Goal: Task Accomplishment & Management: Use online tool/utility

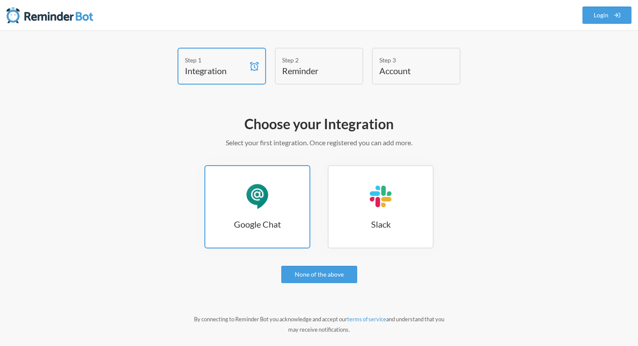
click at [289, 194] on link "Google Chat Google Chat" at bounding box center [257, 206] width 106 height 83
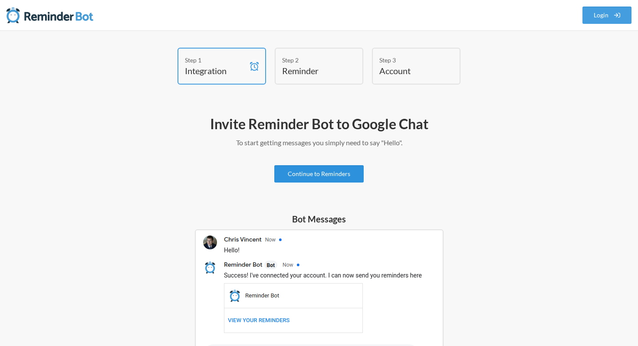
click at [327, 180] on link "Continue to Reminders" at bounding box center [318, 173] width 89 height 17
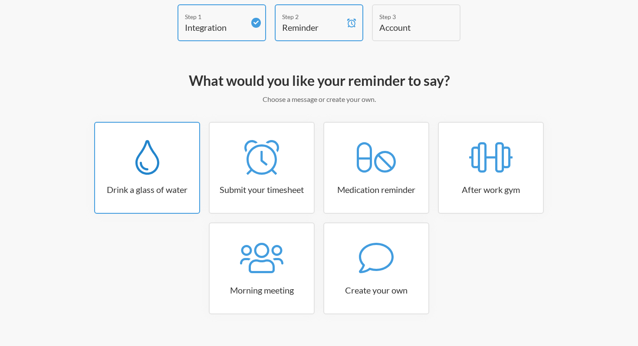
scroll to position [59, 0]
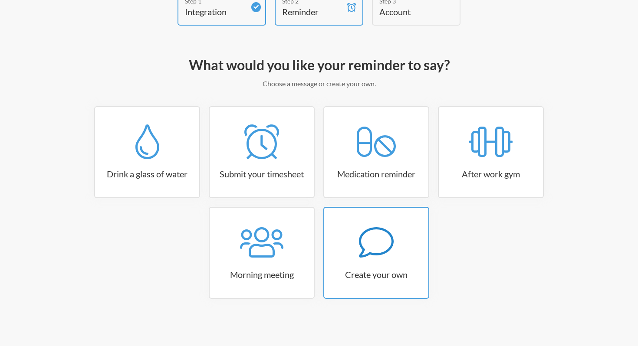
click at [399, 271] on h3 "Create your own" at bounding box center [376, 275] width 104 height 12
select select "10:30:00"
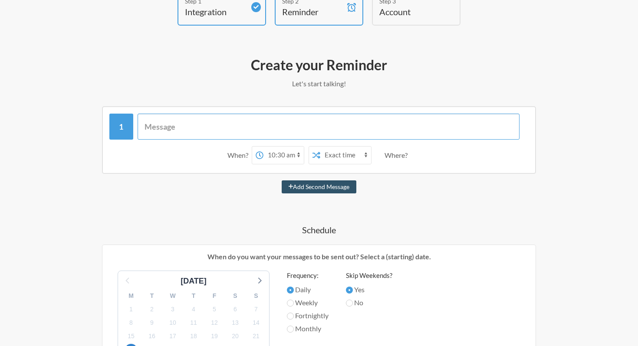
click at [216, 128] on input "text" at bounding box center [329, 127] width 382 height 26
type input "Reminder to finish weekly report"
click at [279, 155] on select "12:00 am 12:15 am 12:30 am 12:45 am 1:00 am 1:15 am 1:30 am 1:45 am 2:00 am 2:1…" at bounding box center [283, 155] width 40 height 17
click at [276, 157] on select "12:00 am 12:15 am 12:30 am 12:45 am 1:00 am 1:15 am 1:30 am 1:45 am 2:00 am 2:1…" at bounding box center [283, 155] width 40 height 17
select select "00:30:00"
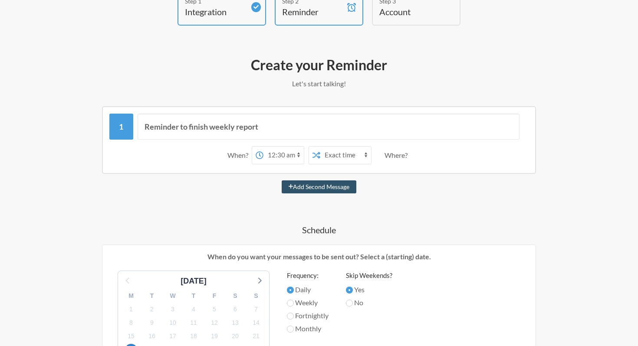
click at [263, 147] on select "12:00 am 12:15 am 12:30 am 12:45 am 1:00 am 1:15 am 1:30 am 1:45 am 2:00 am 2:1…" at bounding box center [283, 155] width 40 height 17
click at [351, 151] on select "Exact time Random time" at bounding box center [345, 155] width 51 height 17
click at [347, 180] on button "Add Second Message" at bounding box center [319, 186] width 75 height 13
select select "01:30:00"
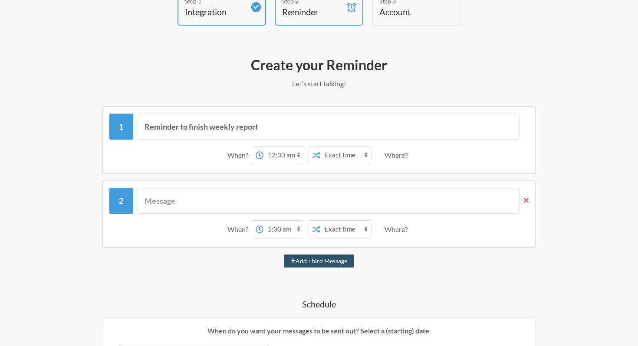
click at [522, 198] on span at bounding box center [523, 201] width 9 height 10
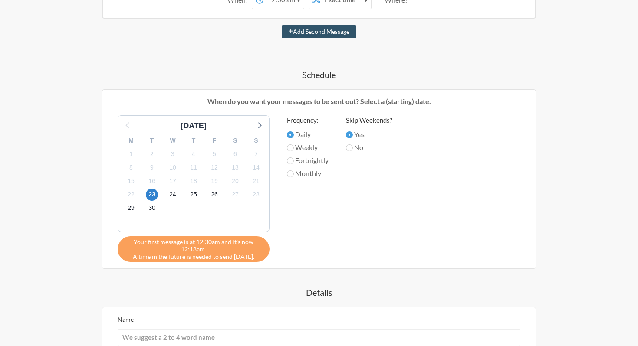
scroll to position [217, 0]
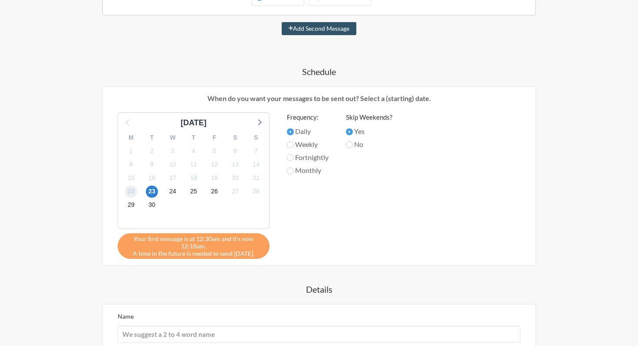
click at [131, 192] on span "22" at bounding box center [131, 192] width 12 height 12
click at [377, 227] on div "Skip Weekends? Yes No" at bounding box center [369, 183] width 46 height 142
click at [134, 190] on span "22" at bounding box center [131, 192] width 12 height 12
click at [71, 211] on div "Reminder to finish weekly report When? 12:00 am 12:15 am 12:30 am 12:45 am 1:00…" at bounding box center [318, 189] width 503 height 482
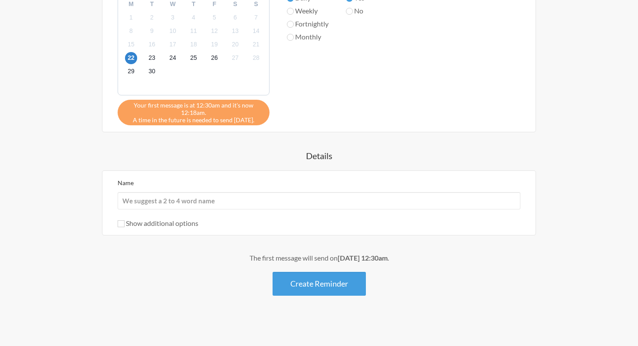
scroll to position [352, 0]
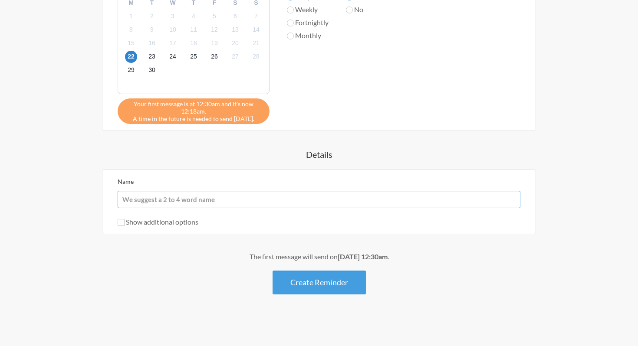
click at [174, 199] on input "Name" at bounding box center [319, 199] width 403 height 17
type input "Reminder test"
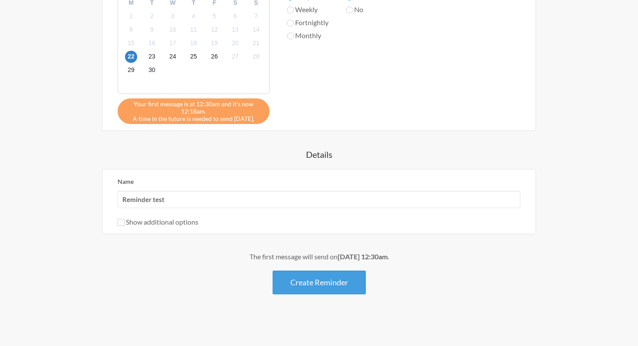
click at [174, 220] on label "Show additional options" at bounding box center [158, 222] width 81 height 8
click at [125, 220] on input "Show additional options" at bounding box center [121, 222] width 7 height 7
checkbox input "true"
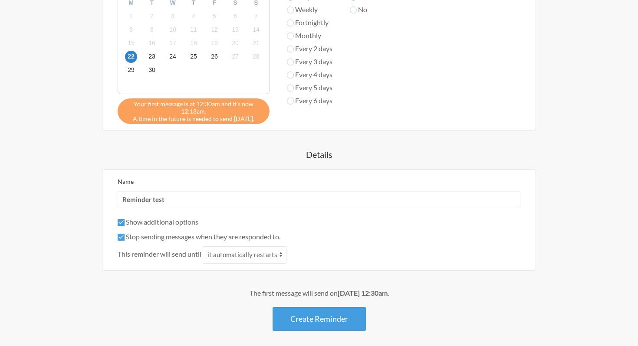
click at [198, 237] on label "Stop sending messages when they are responded to." at bounding box center [199, 237] width 163 height 8
click at [125, 237] on input "Stop sending messages when they are responded to." at bounding box center [121, 237] width 7 height 7
checkbox input "false"
click at [328, 326] on button "Create Reminder" at bounding box center [318, 319] width 93 height 24
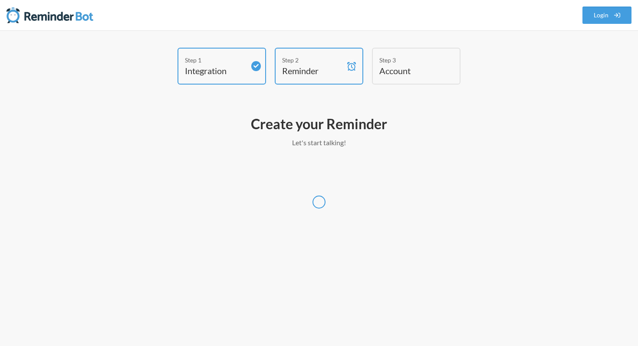
select select "Europe/Warsaw"
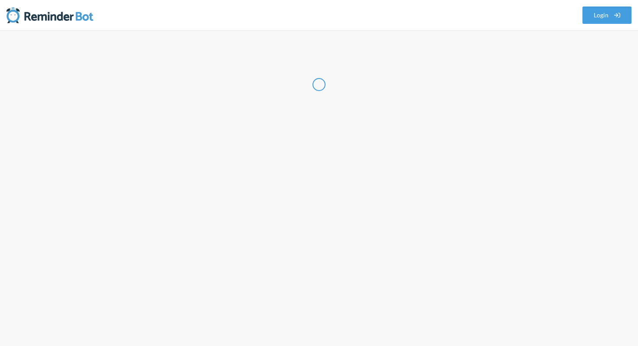
select select "GB"
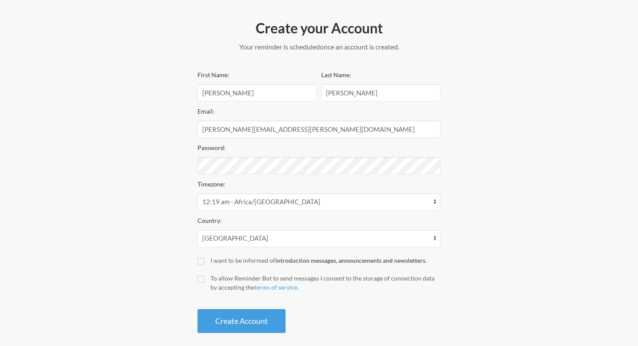
scroll to position [104, 0]
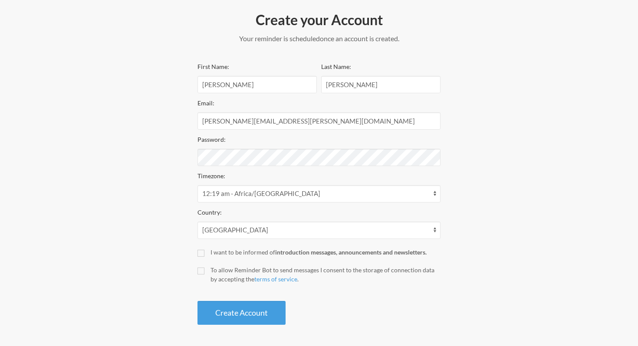
click at [234, 253] on div "I want to be informed of introduction messages, announcements and newsletters." at bounding box center [325, 252] width 230 height 9
click at [204, 253] on input "I want to be informed of introduction messages, announcements and newsletters." at bounding box center [200, 253] width 7 height 7
checkbox input "true"
click at [216, 274] on div "To allow Reminder Bot to send messages I consent to the storage of connection d…" at bounding box center [325, 275] width 230 height 18
click at [204, 274] on input "To allow Reminder Bot to send messages I consent to the storage of connection d…" at bounding box center [200, 271] width 7 height 7
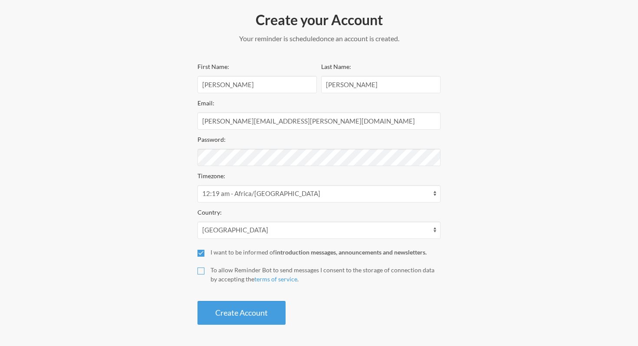
checkbox input "true"
click at [230, 304] on button "Create Account" at bounding box center [241, 313] width 88 height 24
click at [269, 307] on button "Create Account" at bounding box center [241, 313] width 88 height 24
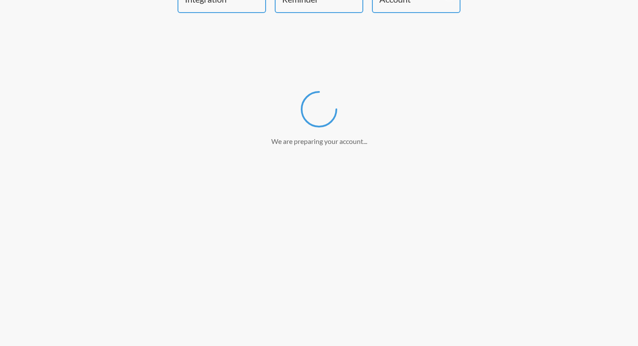
scroll to position [72, 0]
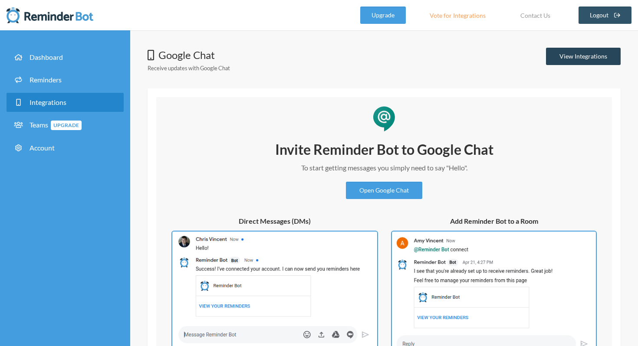
click at [594, 52] on link "View Integrations" at bounding box center [583, 56] width 75 height 17
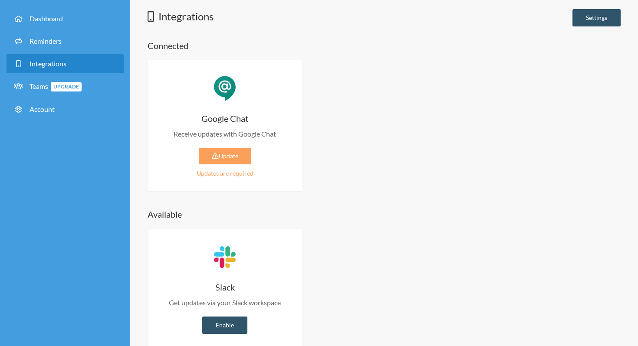
scroll to position [39, 0]
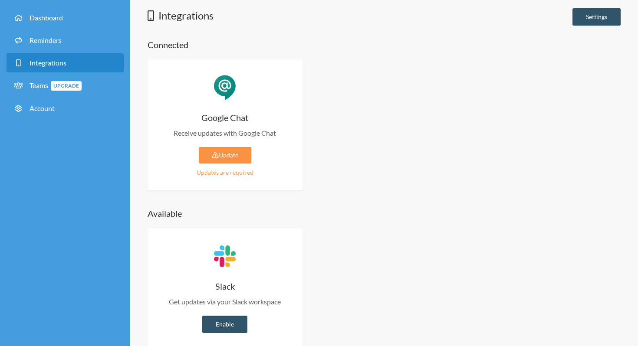
click at [231, 155] on link "Update" at bounding box center [225, 155] width 52 height 16
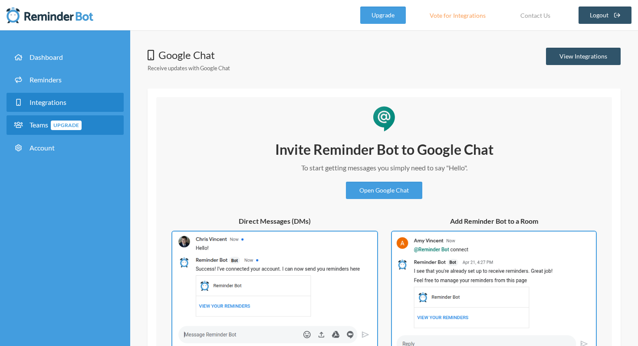
click at [76, 125] on span "Upgrade" at bounding box center [66, 126] width 31 height 10
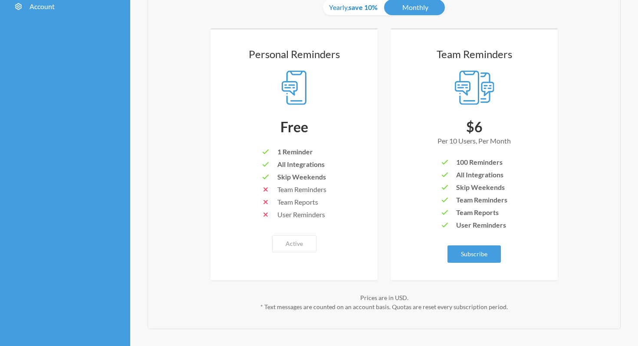
scroll to position [142, 0]
click at [473, 251] on link "Subscribe" at bounding box center [473, 253] width 53 height 17
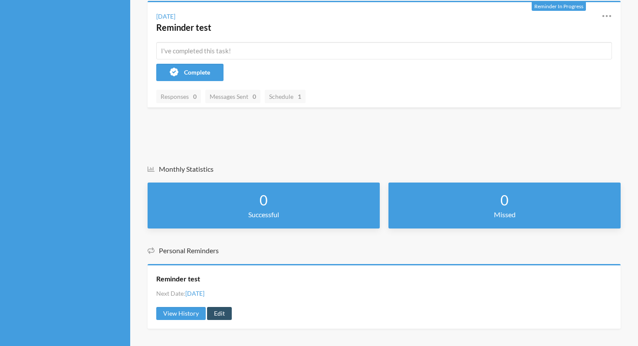
scroll to position [185, 0]
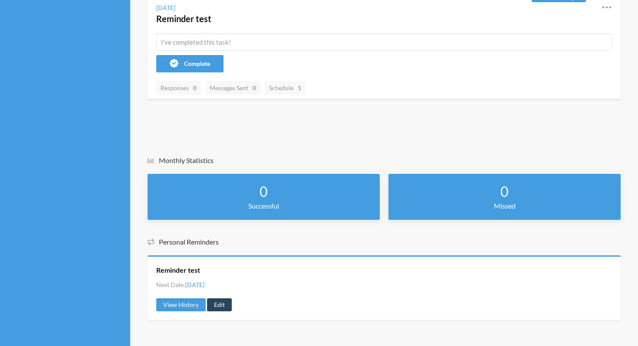
click at [219, 303] on link "Edit" at bounding box center [219, 305] width 25 height 13
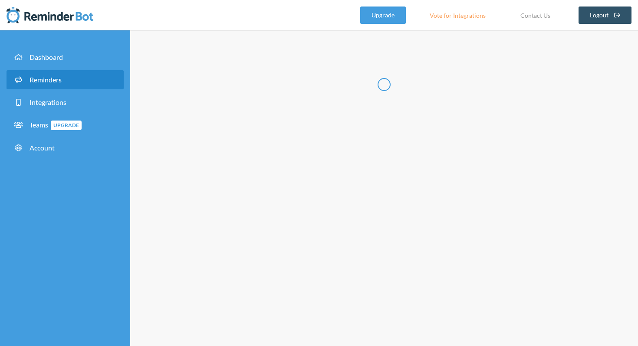
type input "Reminder test"
checkbox input "true"
checkbox input "false"
select select "00:30:00"
select select "11:30:00"
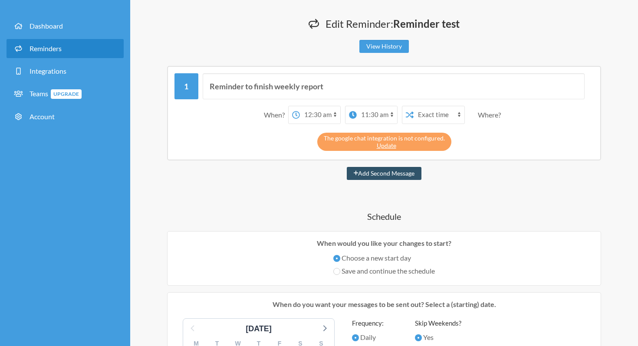
scroll to position [35, 0]
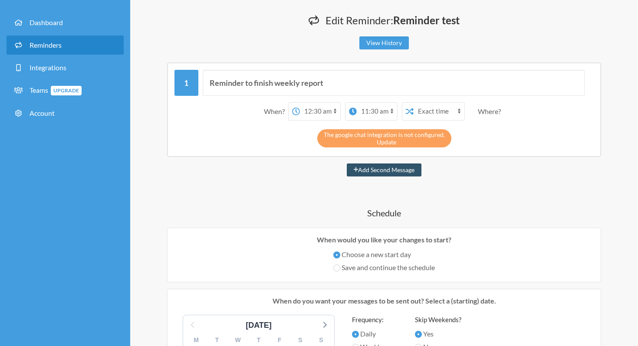
click at [385, 140] on link "Update" at bounding box center [387, 141] width 20 height 7
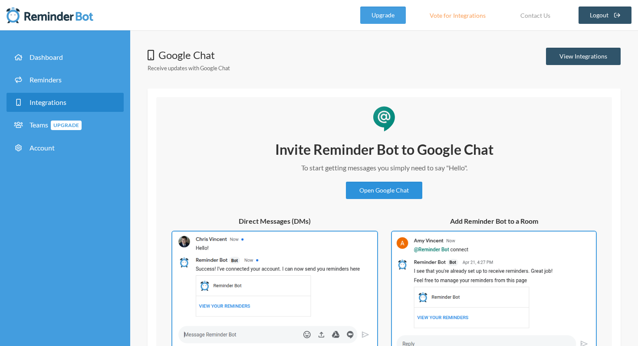
click at [387, 195] on link "Open Google Chat" at bounding box center [384, 190] width 76 height 17
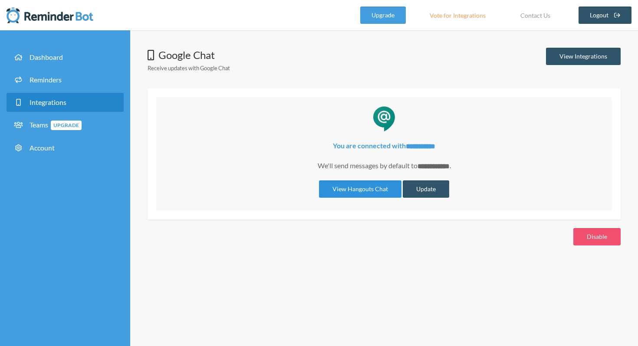
click at [347, 190] on link "View Hangouts Chat" at bounding box center [360, 188] width 82 height 17
click at [431, 183] on button "Update" at bounding box center [426, 188] width 46 height 17
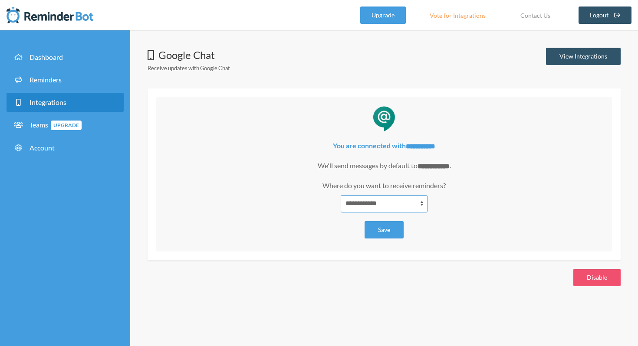
click at [404, 197] on select "**********" at bounding box center [384, 203] width 87 height 17
click at [341, 195] on select "**********" at bounding box center [384, 203] width 87 height 17
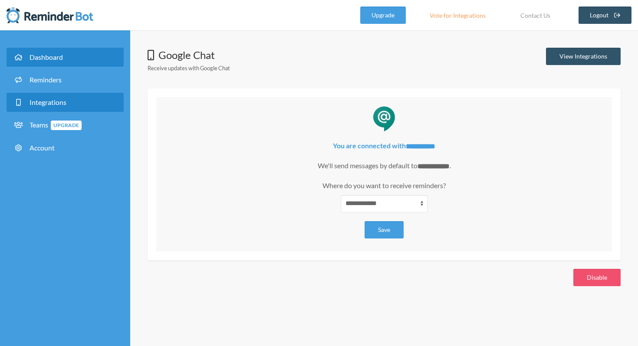
click at [78, 51] on link "Dashboard" at bounding box center [65, 57] width 117 height 19
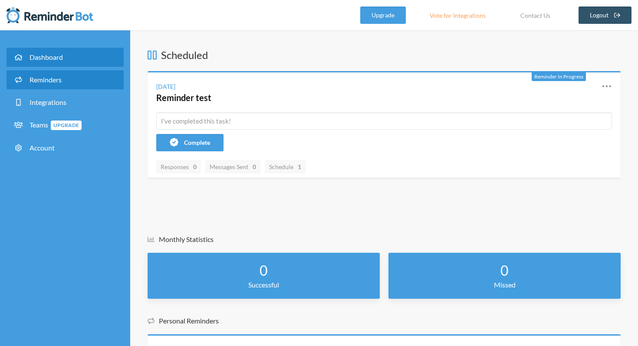
click at [81, 78] on link "Reminders" at bounding box center [65, 79] width 117 height 19
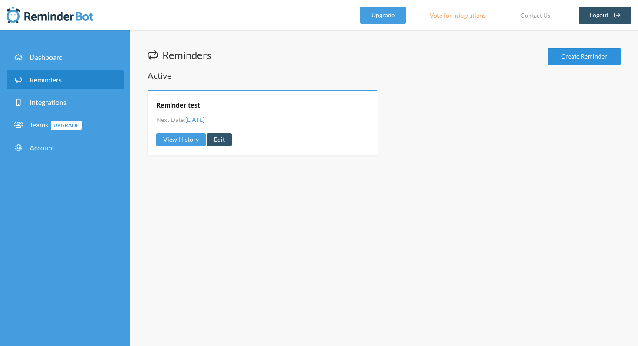
click at [580, 55] on link "Create Reminder" at bounding box center [584, 56] width 73 height 17
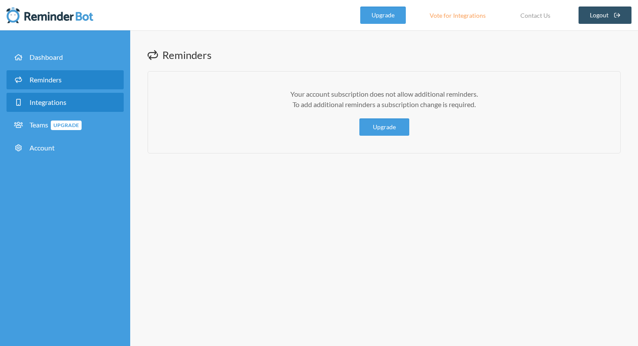
click at [73, 102] on link "Integrations" at bounding box center [65, 102] width 117 height 19
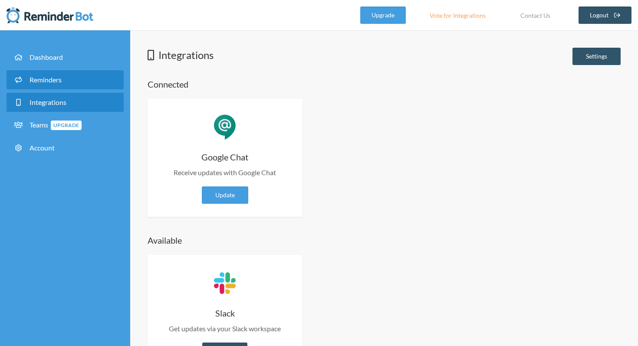
click at [76, 82] on link "Reminders" at bounding box center [65, 79] width 117 height 19
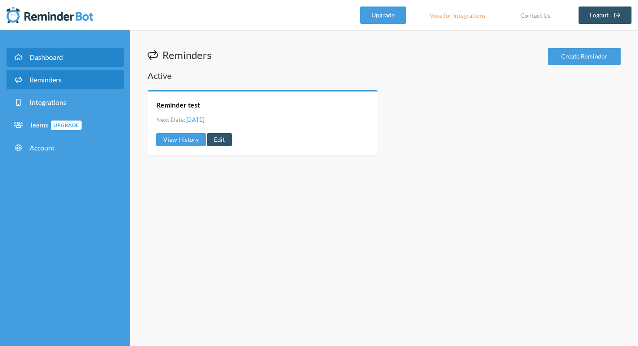
click at [67, 48] on link "Dashboard" at bounding box center [65, 57] width 117 height 19
click at [217, 140] on link "Edit" at bounding box center [219, 139] width 25 height 13
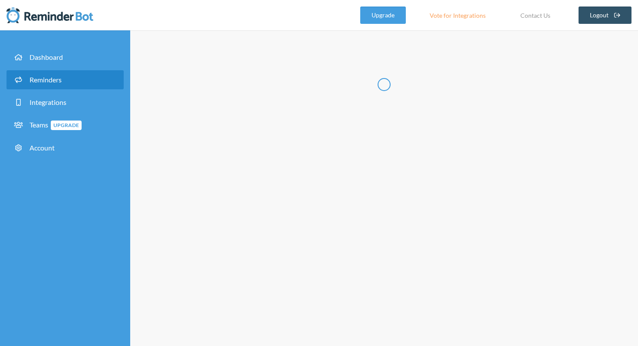
type input "Reminder test"
checkbox input "true"
checkbox input "false"
select select "00:30:00"
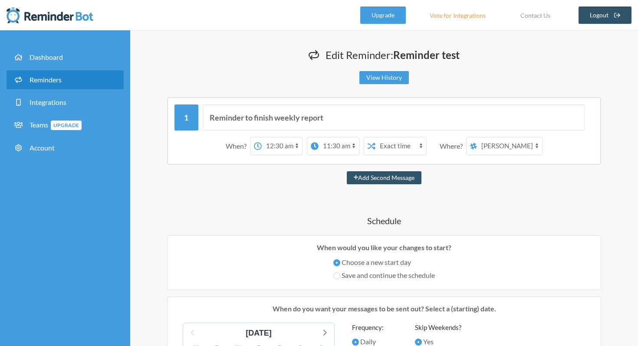
click at [330, 144] on select "12:00 am 12:15 am 12:30 am 12:45 am 1:00 am 1:15 am 1:30 am 1:45 am 2:00 am 2:1…" at bounding box center [338, 146] width 40 height 17
select select "01:00:00"
click at [318, 138] on select "12:00 am 12:15 am 12:30 am 12:45 am 1:00 am 1:15 am 1:30 am 1:45 am 2:00 am 2:1…" at bounding box center [338, 146] width 40 height 17
click at [289, 144] on select "12:00 am 12:15 am 12:30 am 12:45 am 1:00 am 1:15 am 1:30 am 1:45 am 2:00 am 2:1…" at bounding box center [282, 146] width 40 height 17
select select "00:45:00"
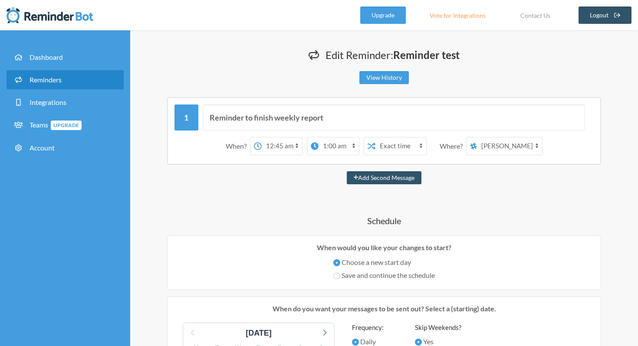
click at [262, 138] on select "12:00 am 12:15 am 12:30 am 12:45 am 1:00 am 1:15 am 1:30 am 1:45 am 2:00 am 2:1…" at bounding box center [282, 146] width 40 height 17
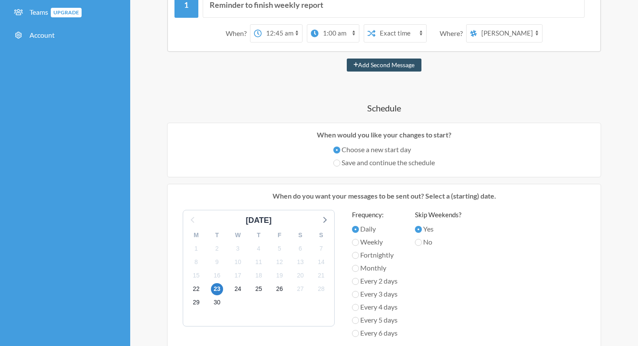
scroll to position [114, 0]
click at [193, 287] on span "22" at bounding box center [196, 288] width 12 height 12
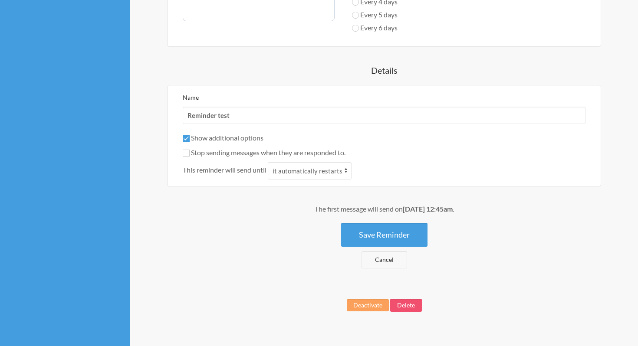
scroll to position [432, 0]
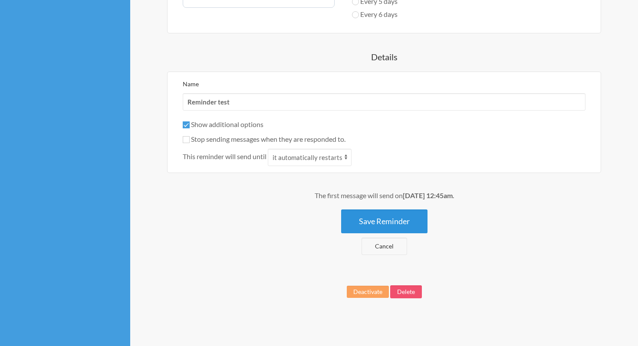
click at [391, 220] on button "Save Reminder" at bounding box center [384, 222] width 86 height 24
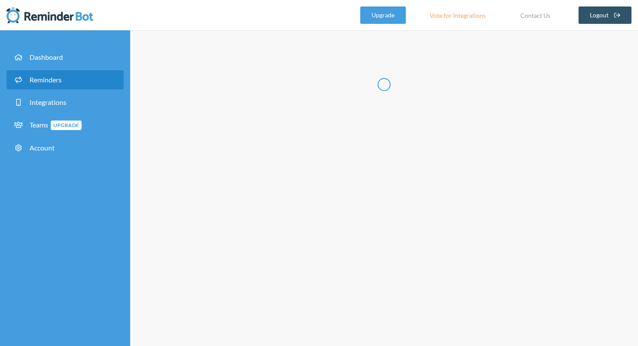
scroll to position [0, 0]
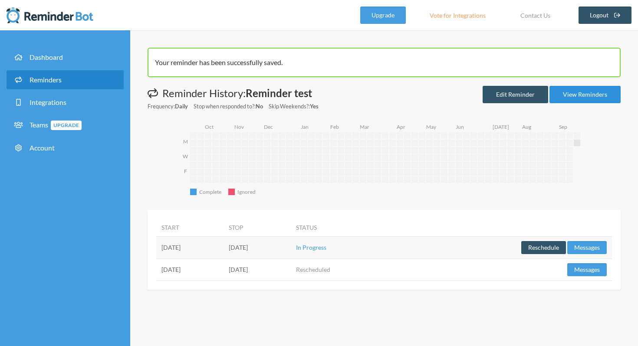
click at [574, 98] on link "View Reminders" at bounding box center [584, 94] width 71 height 17
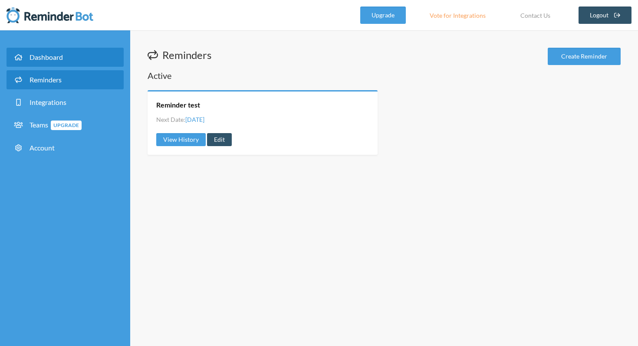
click at [49, 65] on link "Dashboard" at bounding box center [65, 57] width 117 height 19
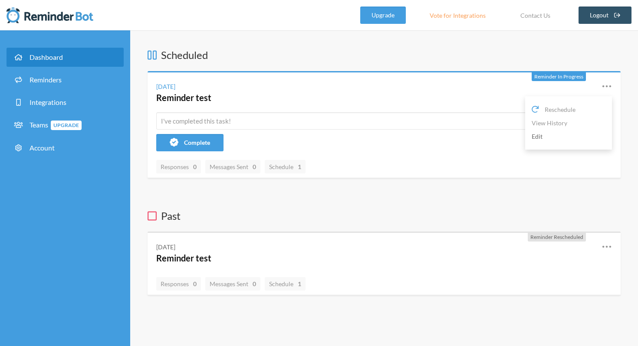
click at [550, 133] on link "Edit" at bounding box center [568, 136] width 74 height 13
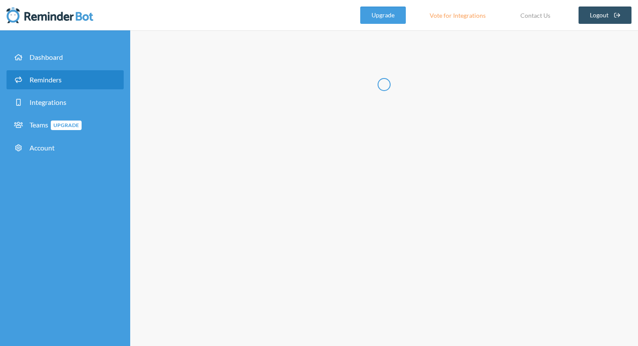
type input "Reminder test"
checkbox input "true"
checkbox input "false"
select select "00:45:00"
select select "01:00:00"
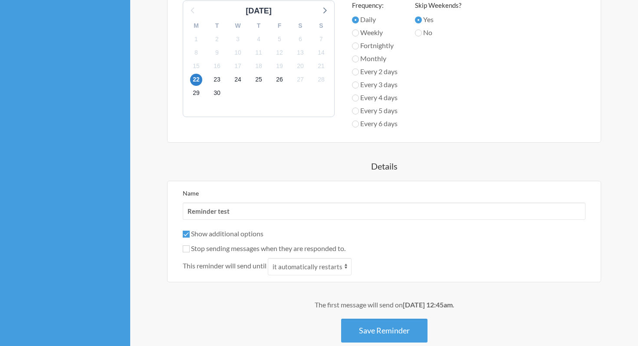
scroll to position [432, 0]
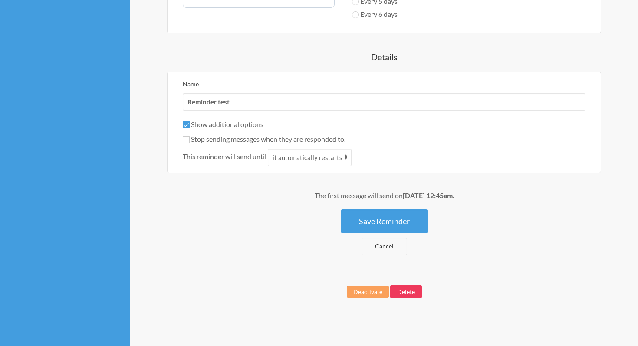
click at [412, 292] on button "Delete" at bounding box center [406, 291] width 32 height 13
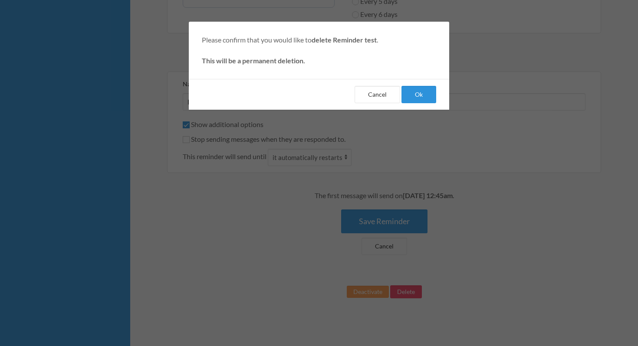
click at [411, 91] on button "Ok" at bounding box center [418, 94] width 35 height 17
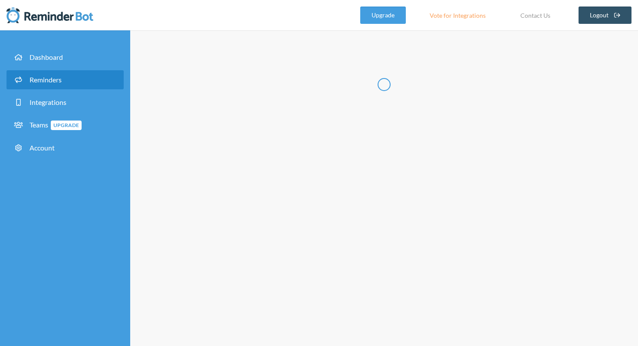
select select "11:30:00"
select select "12:30:00"
